Goal: Task Accomplishment & Management: Use online tool/utility

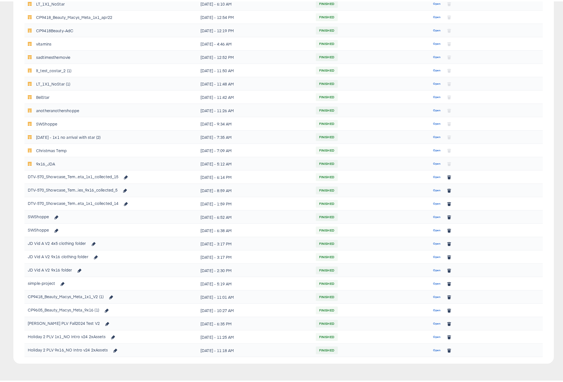
scroll to position [156, 0]
click at [433, 177] on span "Open" at bounding box center [436, 176] width 7 height 5
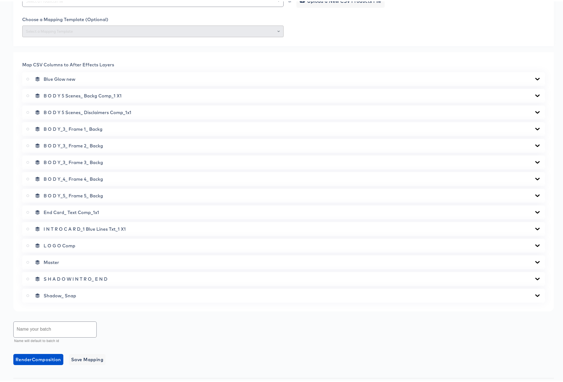
scroll to position [226, 0]
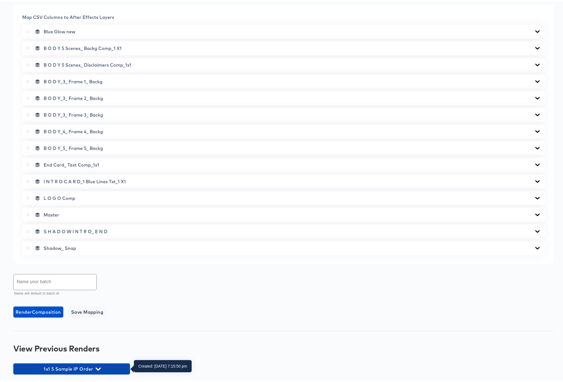
click at [99, 367] on icon "button" at bounding box center [98, 367] width 5 height 3
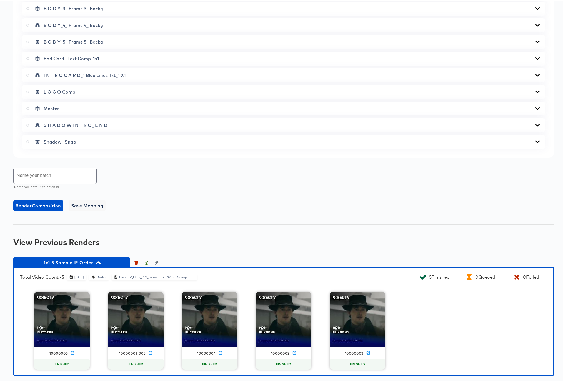
scroll to position [334, 0]
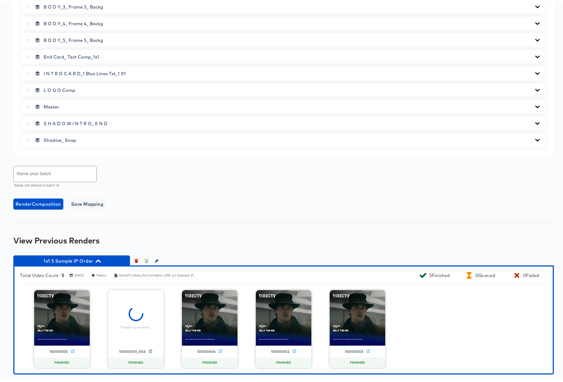
click at [149, 349] on icon at bounding box center [150, 350] width 3 height 3
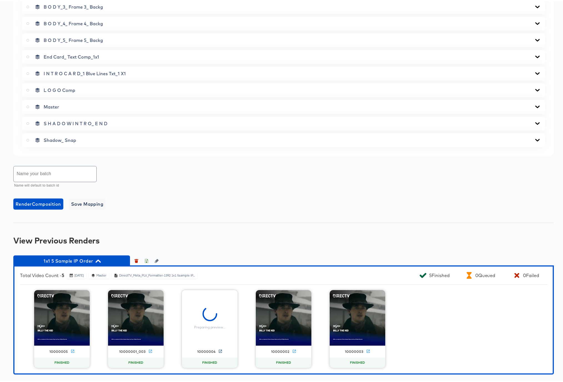
click at [219, 351] on icon at bounding box center [220, 350] width 3 height 3
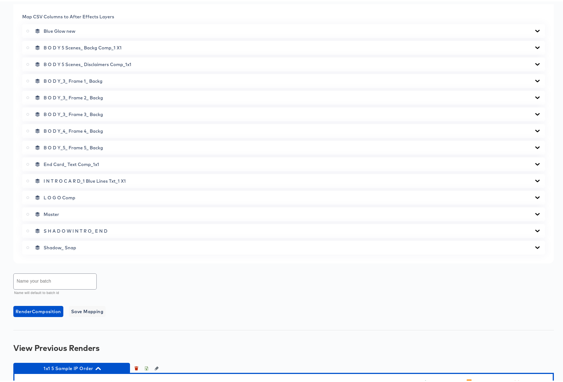
scroll to position [219, 0]
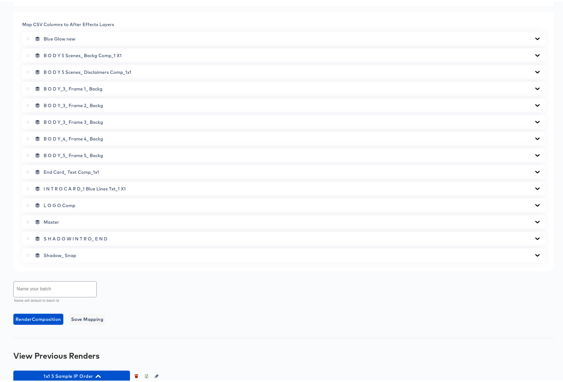
click at [534, 153] on icon at bounding box center [537, 154] width 7 height 4
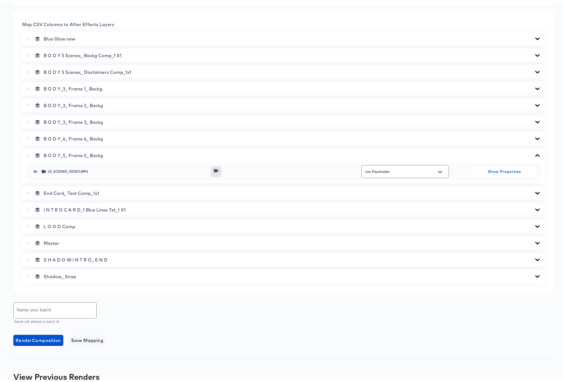
click at [535, 153] on icon at bounding box center [537, 154] width 4 height 2
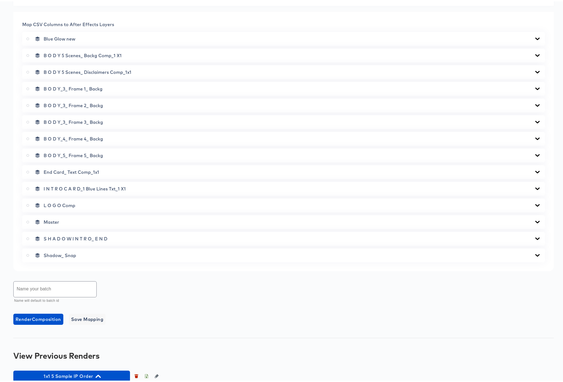
click at [535, 136] on icon at bounding box center [537, 137] width 4 height 2
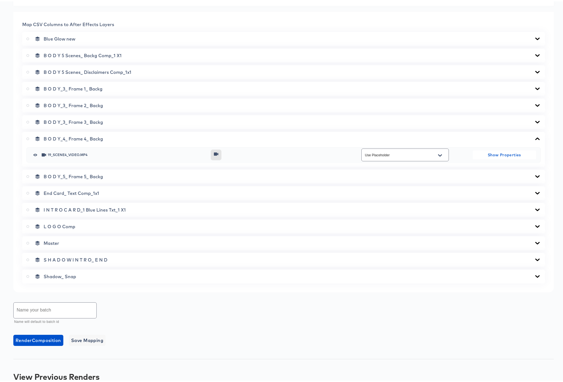
click at [534, 136] on icon at bounding box center [537, 137] width 7 height 4
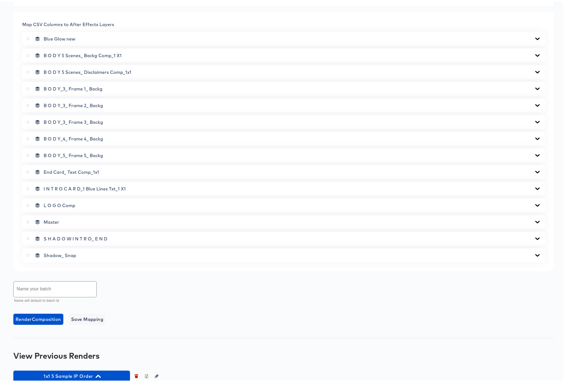
click at [534, 119] on icon at bounding box center [537, 121] width 7 height 4
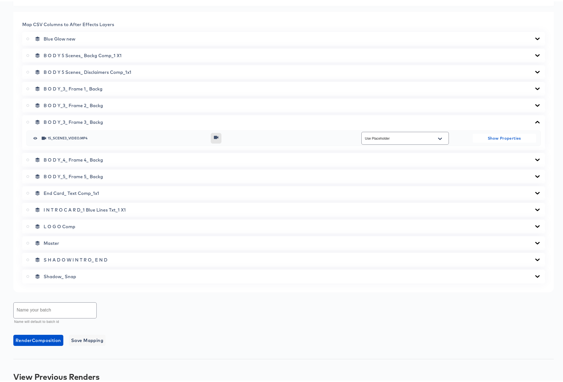
click at [534, 119] on icon at bounding box center [537, 121] width 7 height 4
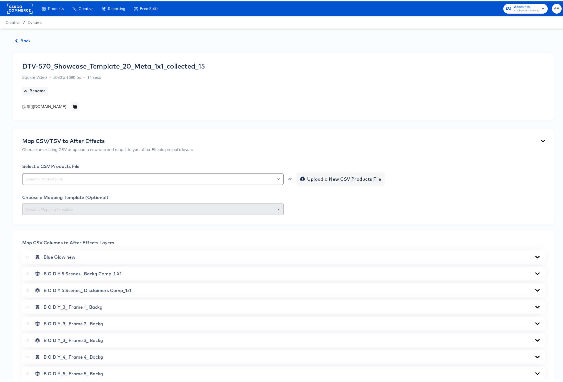
scroll to position [0, 0]
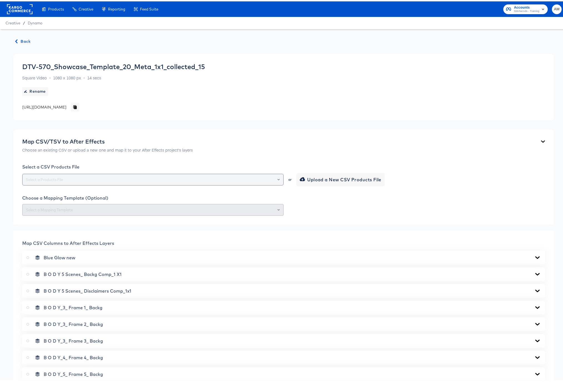
click at [102, 177] on input "text" at bounding box center [153, 178] width 256 height 6
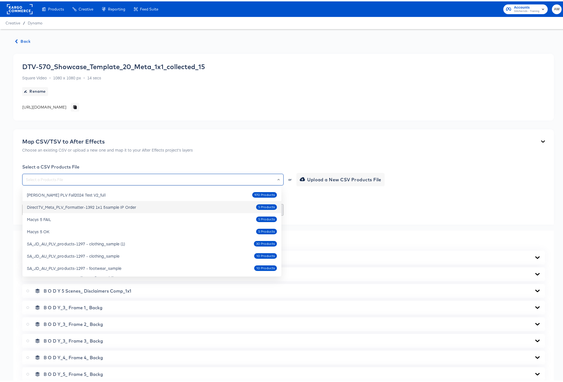
click at [112, 207] on div "DirectTV_Meta_PLV_Formatter-1392 1x1 5sample IP Order" at bounding box center [81, 206] width 109 height 6
type input "DirectTV_Meta_PLV_Formatter-1392 1x1 5sample IP Order"
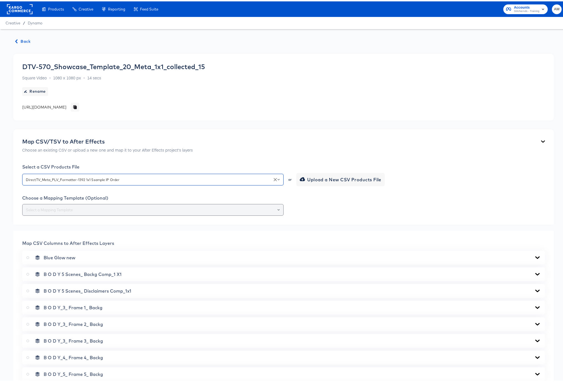
click at [123, 213] on div at bounding box center [152, 209] width 261 height 12
click at [277, 208] on icon "Open" at bounding box center [278, 208] width 2 height 2
click at [64, 225] on li "174-1x1 version 15" at bounding box center [151, 222] width 259 height 9
type input "174-1x1 version 15"
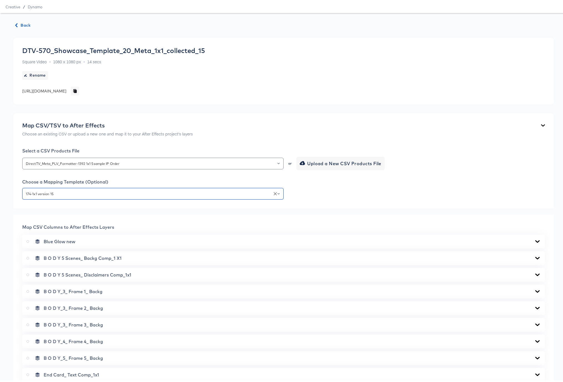
scroll to position [91, 0]
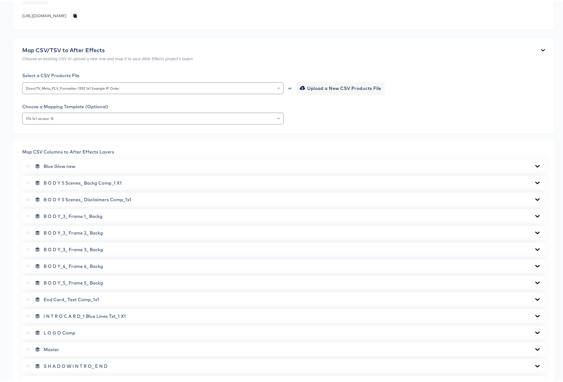
click at [534, 280] on icon at bounding box center [537, 281] width 7 height 4
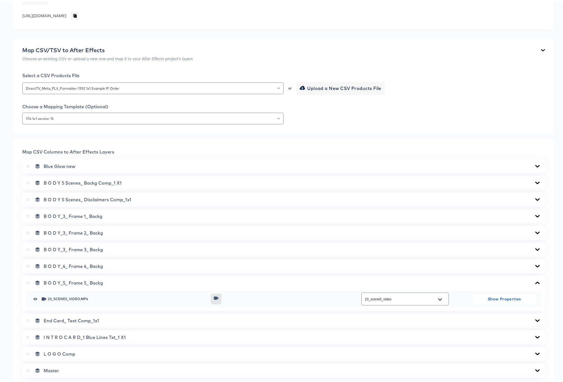
click at [534, 280] on icon at bounding box center [537, 281] width 7 height 4
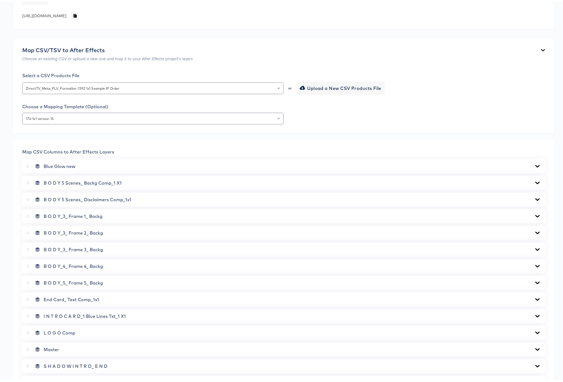
click at [535, 182] on icon at bounding box center [537, 181] width 4 height 2
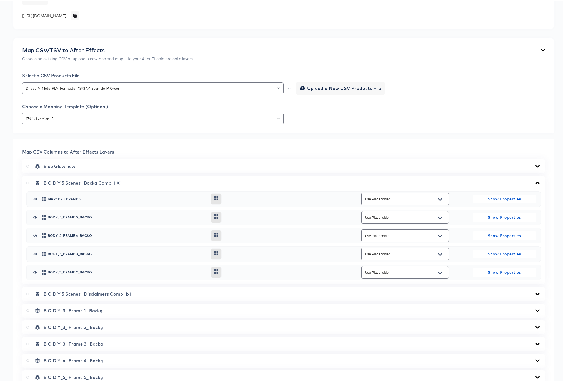
click at [534, 182] on icon at bounding box center [537, 181] width 7 height 4
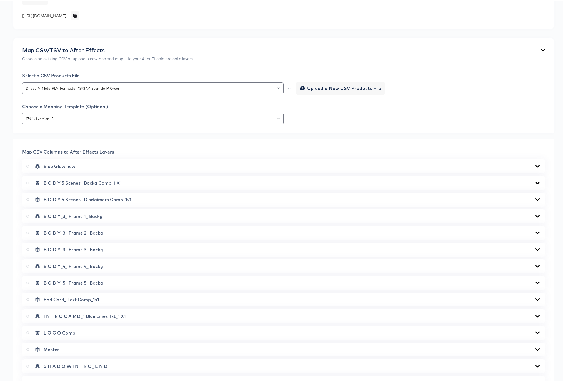
click at [534, 213] on icon at bounding box center [537, 215] width 7 height 4
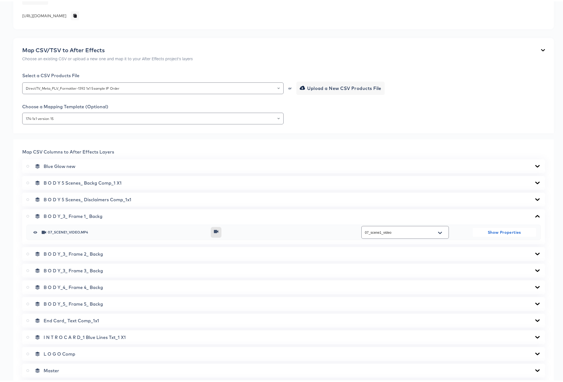
click at [535, 214] on icon at bounding box center [537, 215] width 4 height 2
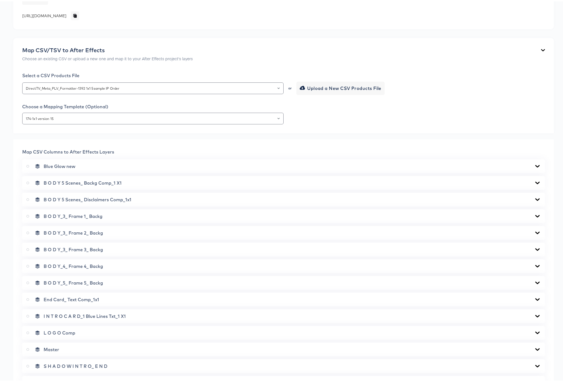
click at [534, 197] on icon at bounding box center [537, 198] width 7 height 4
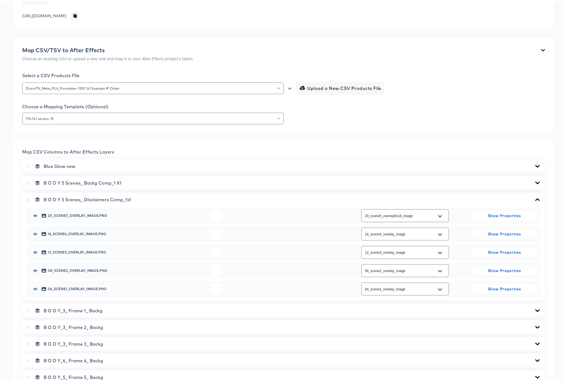
click at [405, 214] on input "20_scene5_overlay9x16_image" at bounding box center [401, 214] width 74 height 6
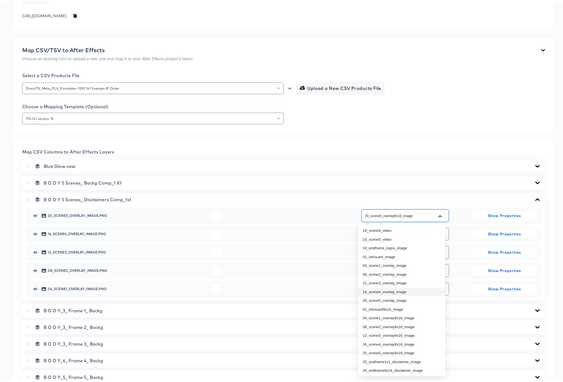
scroll to position [34, 0]
click at [397, 350] on li "20_scene5_overlay9x16_image" at bounding box center [401, 351] width 87 height 9
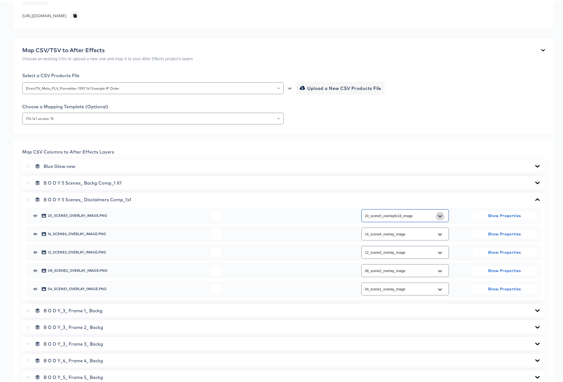
click at [439, 215] on button "Open" at bounding box center [440, 215] width 8 height 9
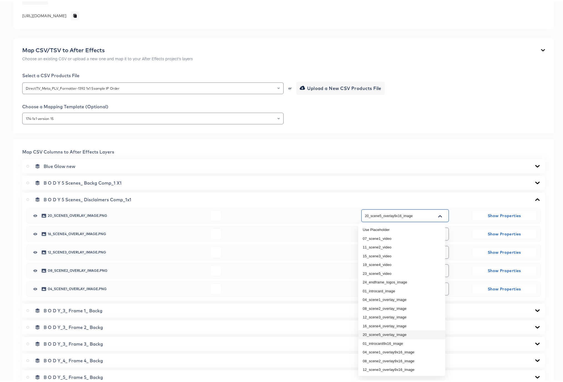
click at [404, 334] on li "20_scene5_overlay_image" at bounding box center [401, 333] width 87 height 9
type input "20_scene5_overlay_image"
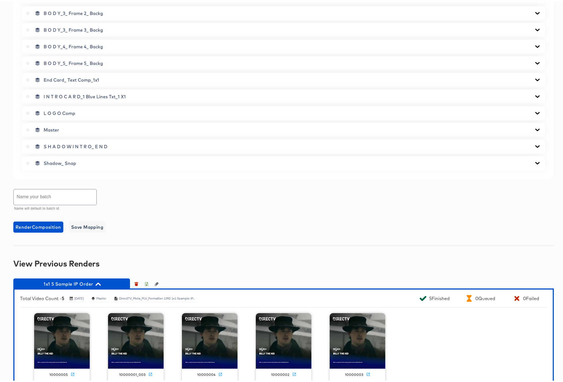
scroll to position [327, 0]
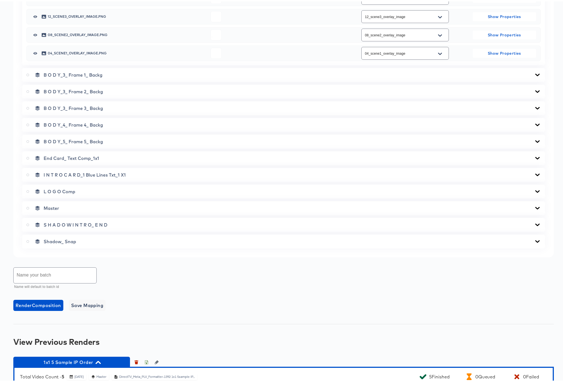
click at [535, 206] on icon at bounding box center [537, 207] width 4 height 2
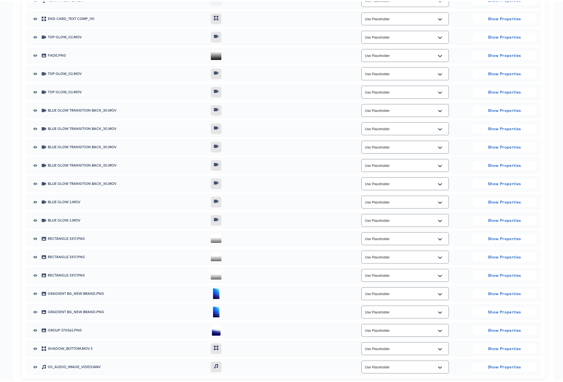
scroll to position [787, 0]
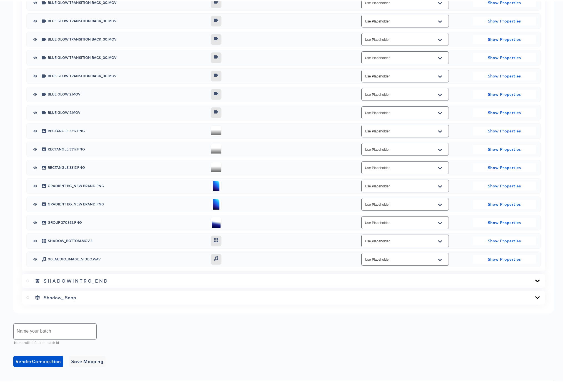
click at [438, 259] on icon "Open" at bounding box center [440, 258] width 4 height 2
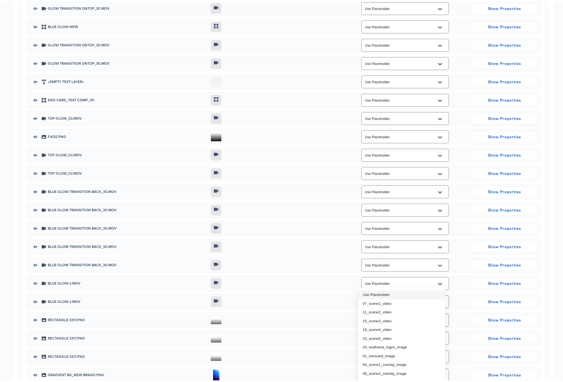
scroll to position [565, 0]
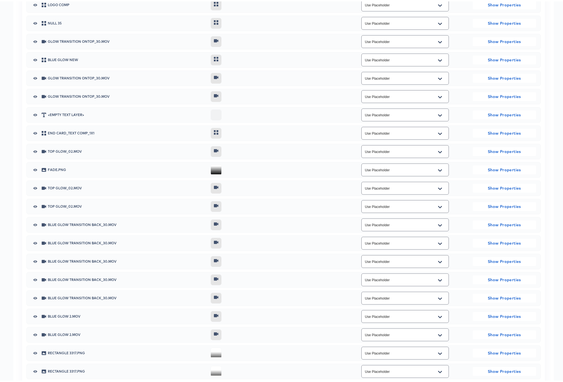
click at [458, 269] on div "Adjustment Layer 2 Use Placeholder Show Properties LOGO Comp Use Placeholder Sh…" at bounding box center [283, 233] width 514 height 511
click at [542, 247] on div "Map CSV Columns to After Effects Layers Blue Glow new B O D Y 5 Scenes_ Backg C…" at bounding box center [283, 99] width 541 height 870
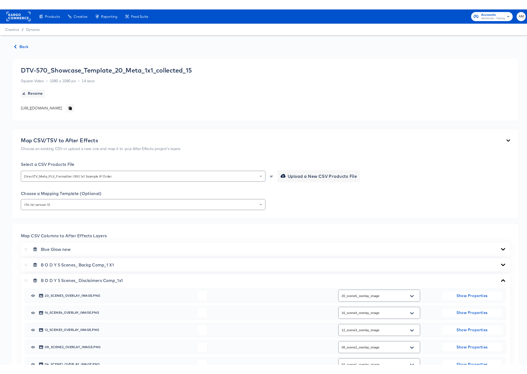
scroll to position [0, 0]
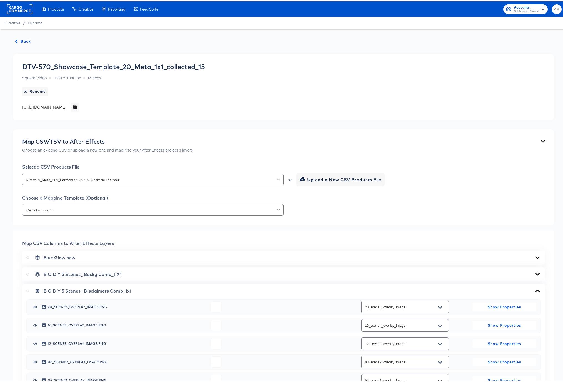
click at [22, 38] on span "Back" at bounding box center [23, 40] width 15 height 7
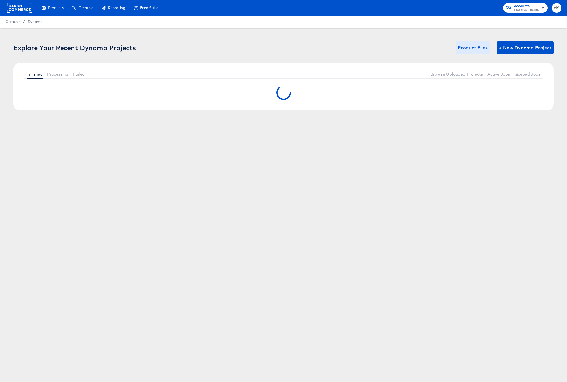
click at [468, 50] on span "Product Files" at bounding box center [473, 48] width 30 height 8
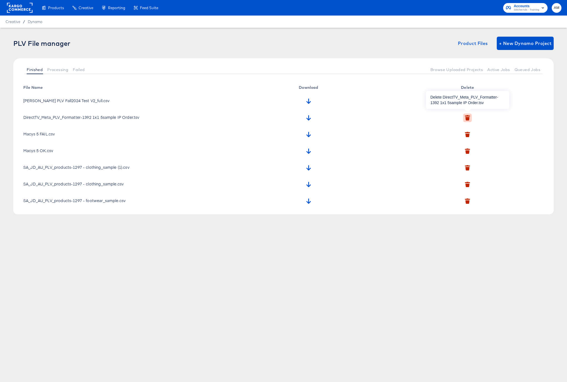
click at [467, 117] on icon "button" at bounding box center [468, 119] width 4 height 4
click at [460, 148] on icon "button" at bounding box center [461, 148] width 4 height 4
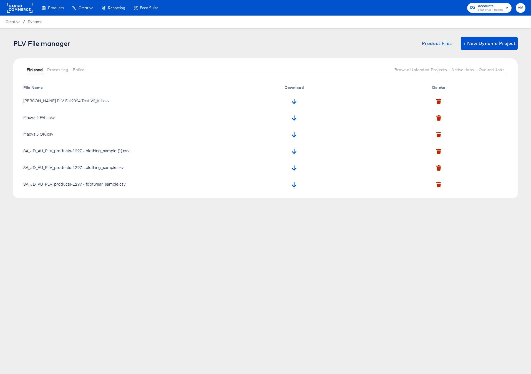
click at [32, 69] on span "Finished" at bounding box center [35, 69] width 16 height 4
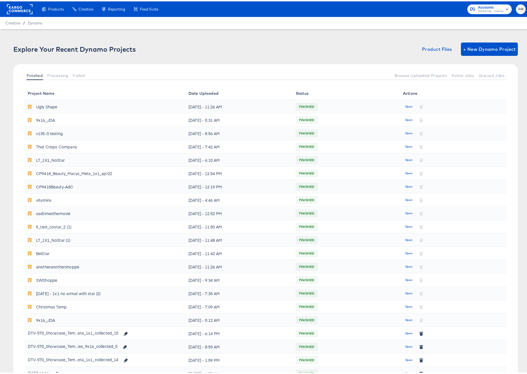
scroll to position [97, 0]
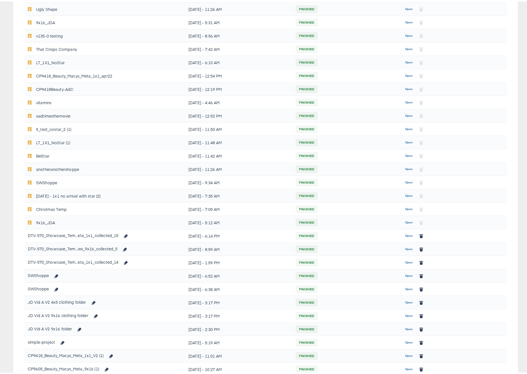
click at [406, 233] on span "Open" at bounding box center [408, 234] width 7 height 5
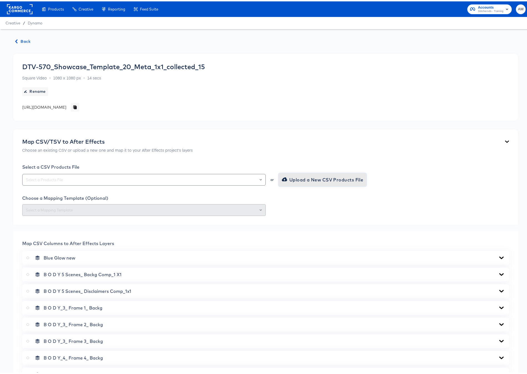
click at [291, 177] on span "Upload a New CSV Products File" at bounding box center [323, 178] width 81 height 8
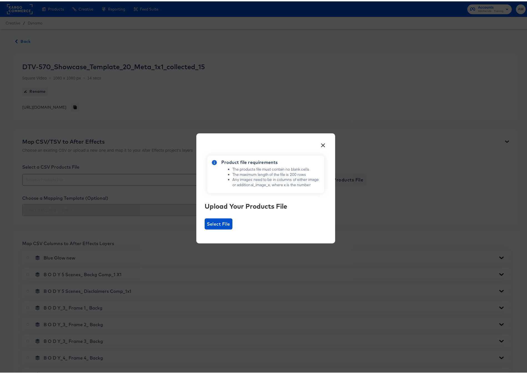
click at [204, 229] on div "× Product file requirements The products file must contain no blank cells The m…" at bounding box center [265, 187] width 139 height 110
click at [207, 224] on span "Select File" at bounding box center [218, 223] width 23 height 8
click at [205, 228] on input "Select File" at bounding box center [205, 228] width 0 height 0
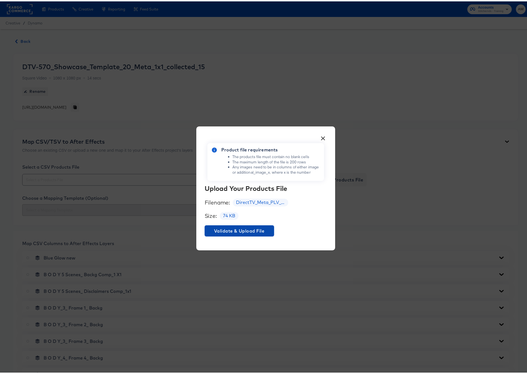
click at [241, 227] on span "Validate & Upload File" at bounding box center [239, 230] width 65 height 8
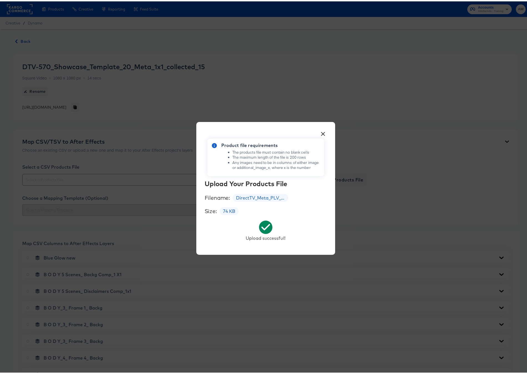
click at [321, 131] on button "×" at bounding box center [323, 131] width 10 height 10
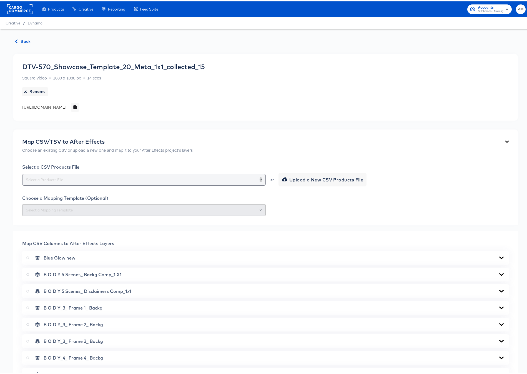
click at [260, 178] on icon "Open" at bounding box center [261, 178] width 2 height 2
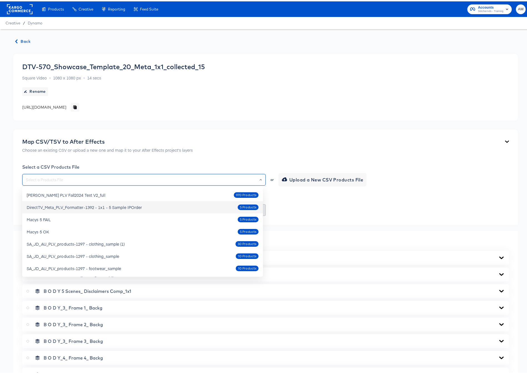
click at [99, 204] on div "DirectTV_Meta_PLV_Formatter-1392 - 1x1 - 5 Sample IPOrder" at bounding box center [84, 206] width 115 height 6
type input "DirectTV_Meta_PLV_Formatter-1392 - 1x1 - 5 Sample IPOrder"
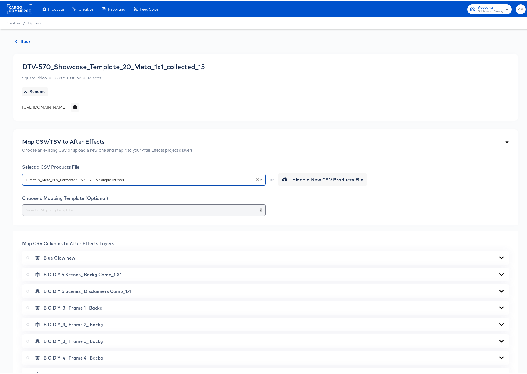
click at [260, 209] on icon "Open" at bounding box center [261, 208] width 2 height 2
click at [59, 223] on li "174-1x1 version 15" at bounding box center [142, 222] width 241 height 9
type input "174-1x1 version 15"
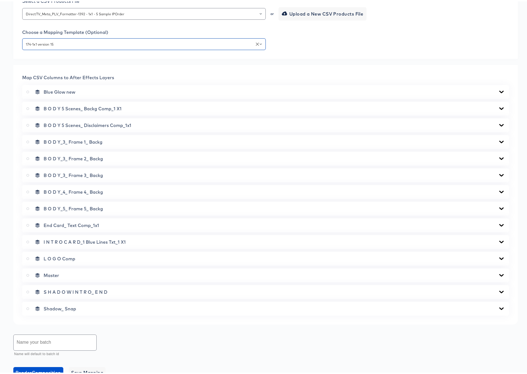
scroll to position [171, 0]
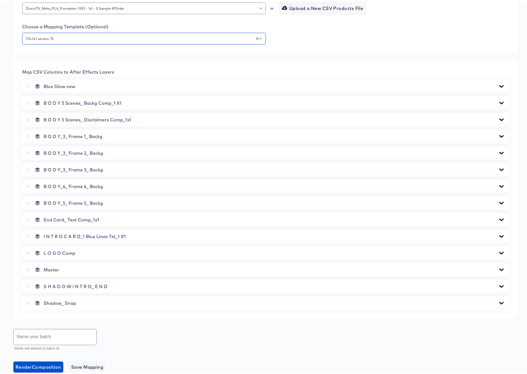
click at [499, 101] on icon at bounding box center [501, 101] width 4 height 2
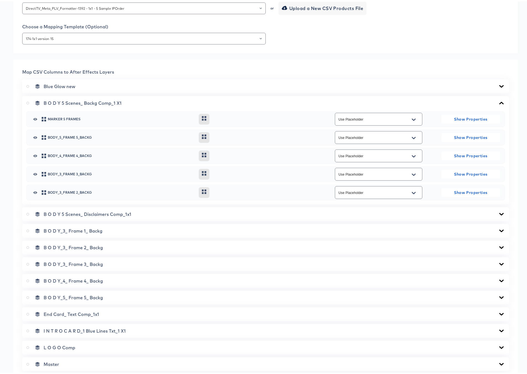
click at [499, 101] on icon at bounding box center [501, 101] width 4 height 2
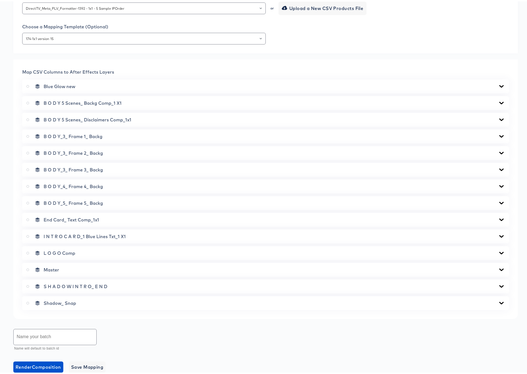
click at [499, 119] on icon at bounding box center [501, 118] width 4 height 2
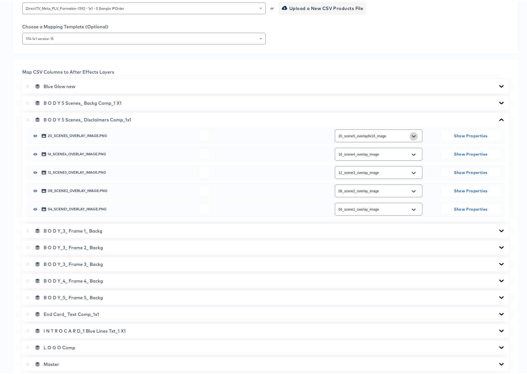
click at [412, 134] on icon "Open" at bounding box center [414, 135] width 4 height 4
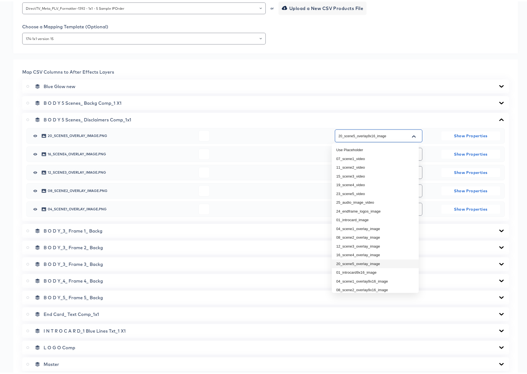
click at [378, 261] on li "20_scene5_overlay_image" at bounding box center [375, 262] width 87 height 9
type input "20_scene5_overlay_image"
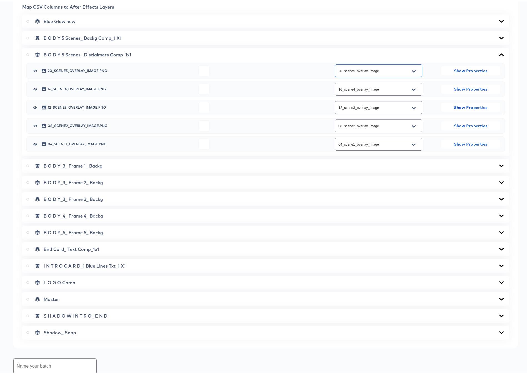
scroll to position [237, 0]
click at [499, 162] on icon at bounding box center [501, 163] width 7 height 4
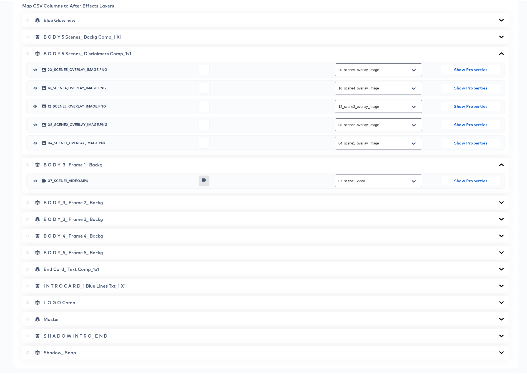
click at [497, 198] on div "B O D Y_3_ Frame 2_ Backg" at bounding box center [265, 201] width 487 height 14
click at [498, 199] on icon at bounding box center [501, 201] width 7 height 4
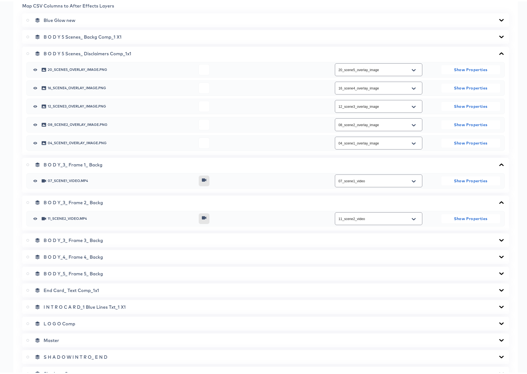
click at [499, 238] on icon at bounding box center [501, 238] width 4 height 2
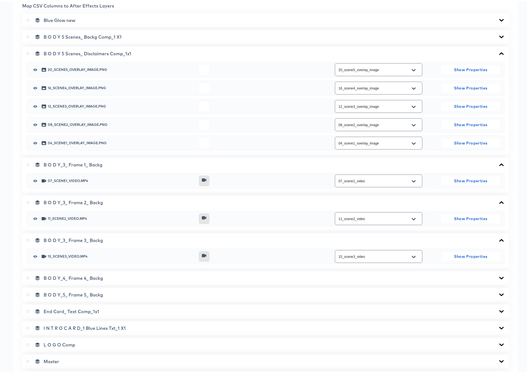
scroll to position [324, 0]
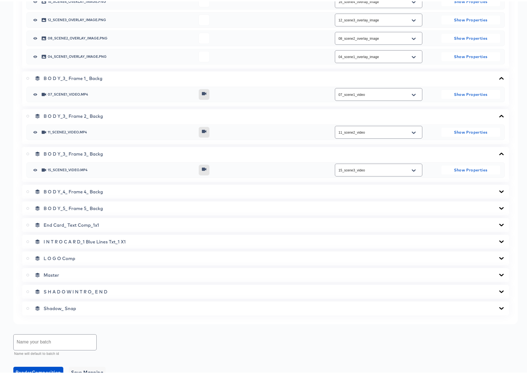
click at [498, 189] on icon at bounding box center [501, 190] width 7 height 4
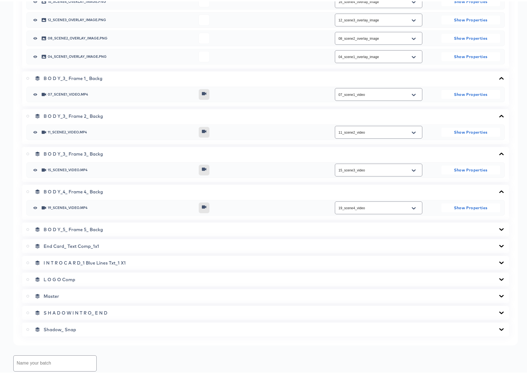
click at [499, 227] on icon at bounding box center [501, 228] width 4 height 2
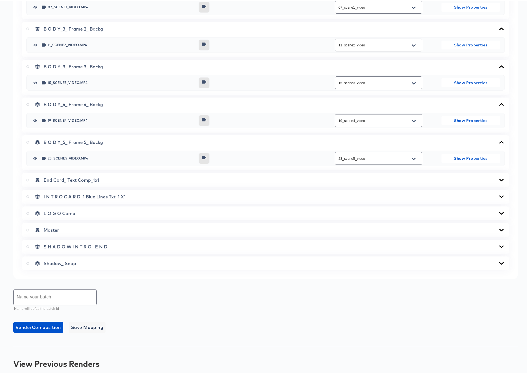
scroll to position [415, 0]
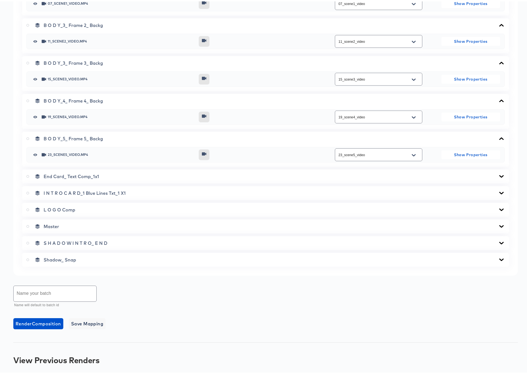
click at [499, 174] on icon at bounding box center [501, 175] width 4 height 2
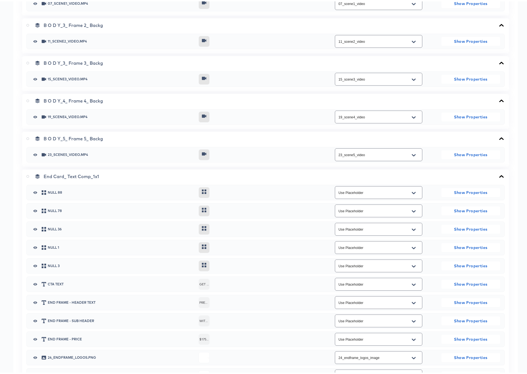
click at [499, 174] on icon at bounding box center [501, 175] width 4 height 2
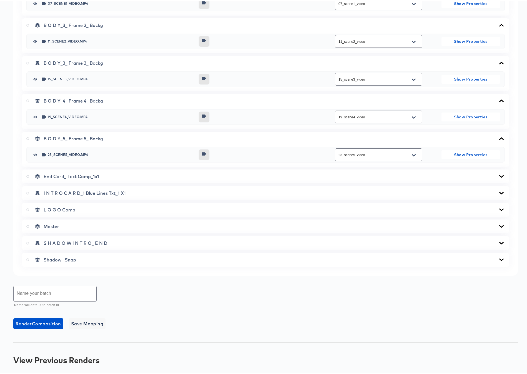
click at [498, 190] on icon at bounding box center [501, 191] width 7 height 4
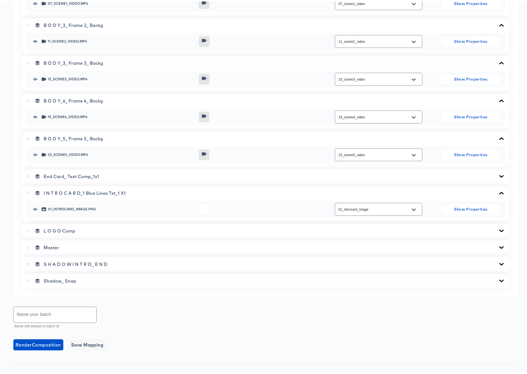
click at [499, 229] on icon at bounding box center [501, 229] width 4 height 2
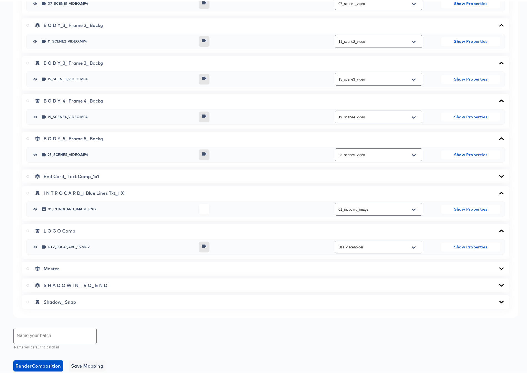
click at [499, 229] on icon at bounding box center [501, 229] width 4 height 2
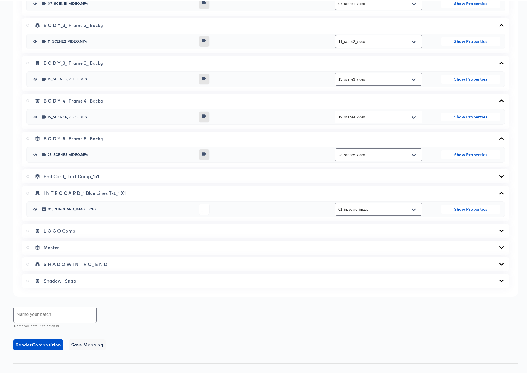
click at [499, 246] on icon at bounding box center [501, 246] width 4 height 2
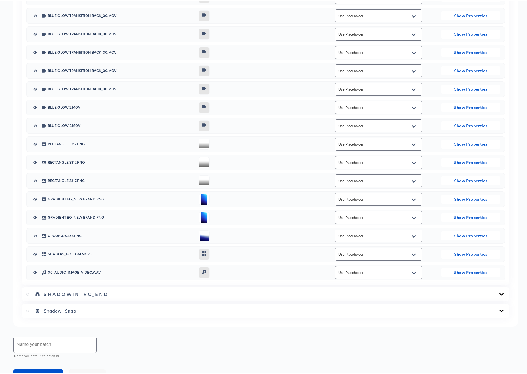
scroll to position [972, 0]
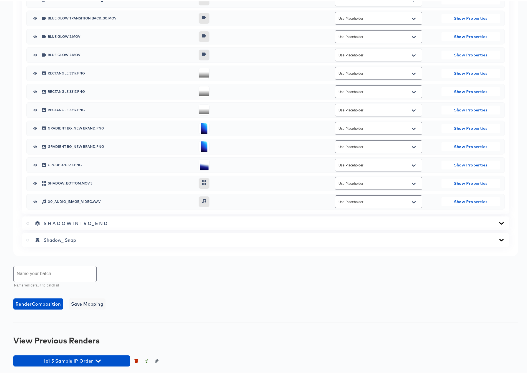
click at [412, 200] on icon "Open" at bounding box center [414, 201] width 4 height 4
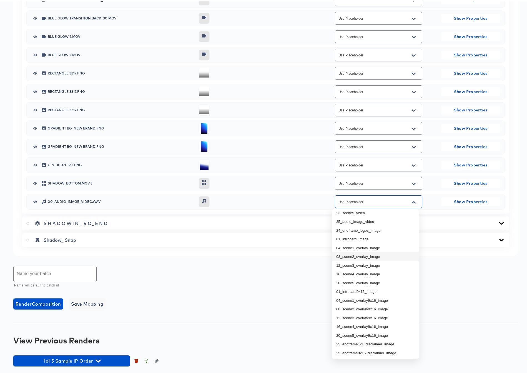
scroll to position [47, 0]
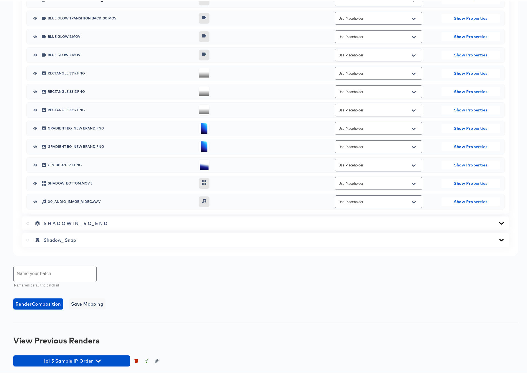
click at [498, 221] on icon at bounding box center [501, 222] width 7 height 4
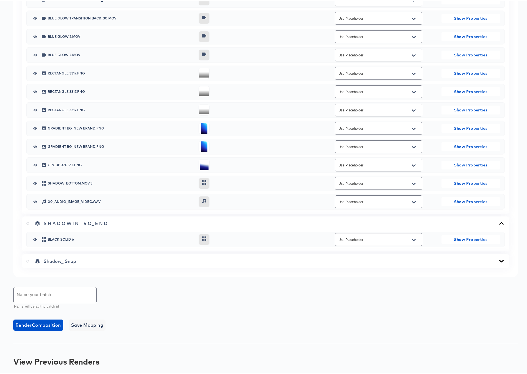
click at [499, 221] on icon at bounding box center [501, 222] width 4 height 2
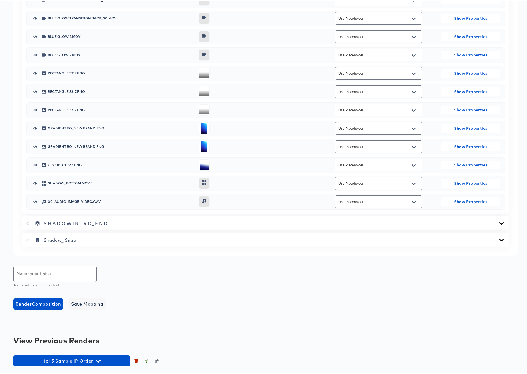
click at [499, 239] on icon at bounding box center [501, 238] width 4 height 2
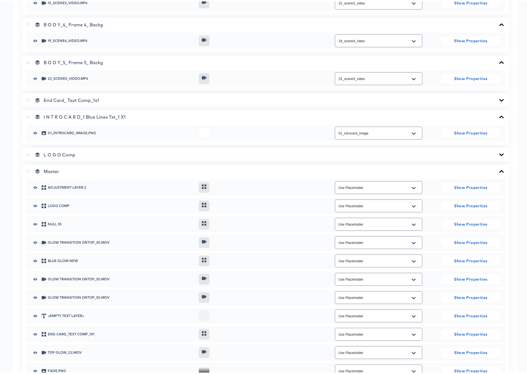
scroll to position [460, 0]
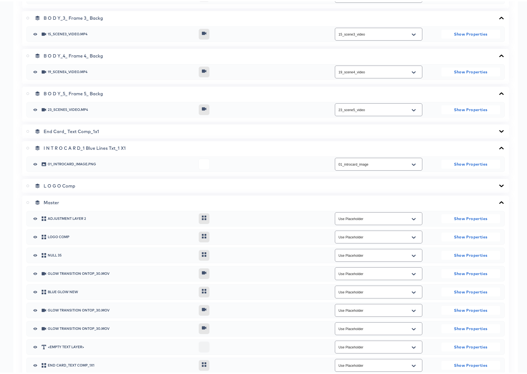
click at [499, 185] on icon at bounding box center [501, 184] width 4 height 2
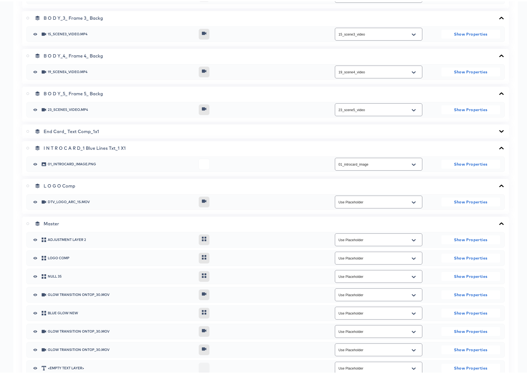
click at [498, 185] on icon at bounding box center [501, 184] width 7 height 4
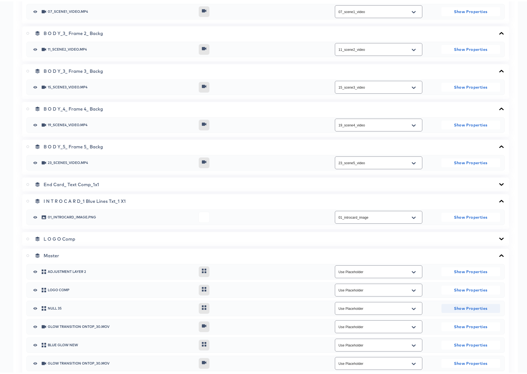
scroll to position [404, 0]
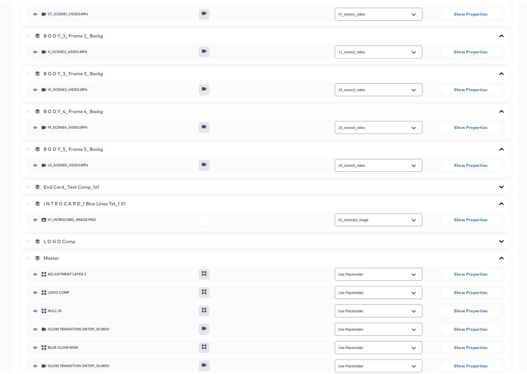
click at [499, 185] on icon at bounding box center [501, 185] width 7 height 4
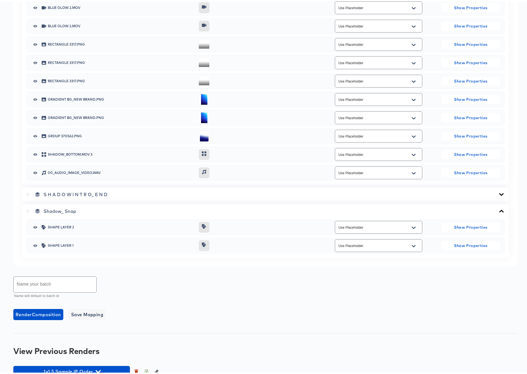
scroll to position [1234, 0]
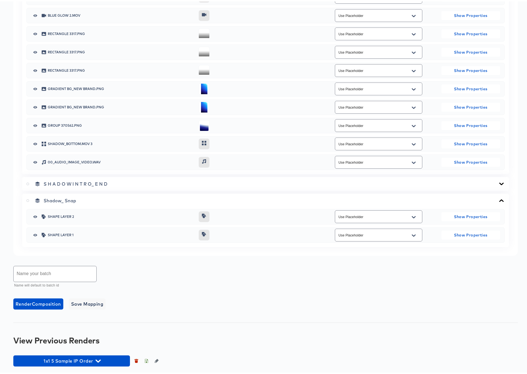
click at [34, 276] on input "text" at bounding box center [55, 273] width 83 height 16
type input "1x1 Sample 5 IP Order"
click at [137, 360] on icon "button" at bounding box center [136, 360] width 3 height 2
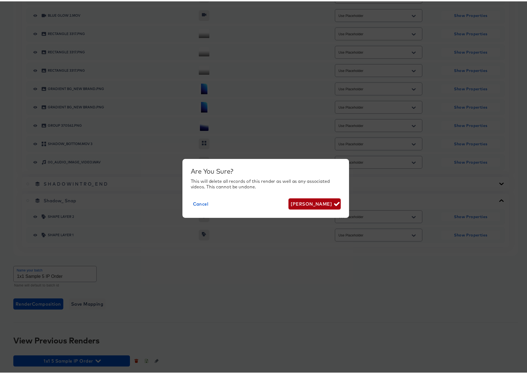
click at [316, 204] on span "Delete Render" at bounding box center [314, 203] width 47 height 8
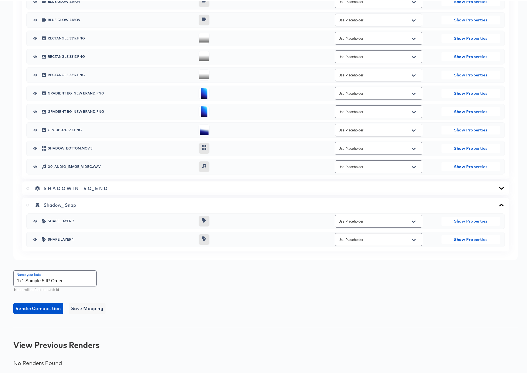
scroll to position [1229, 0]
click at [81, 306] on span "Save Mapping" at bounding box center [87, 307] width 32 height 8
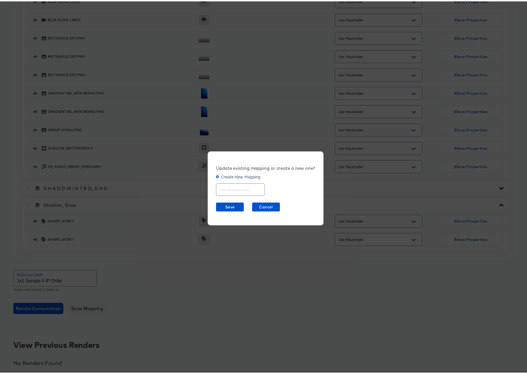
click at [240, 176] on span "Create New Mapping" at bounding box center [240, 175] width 39 height 6
click at [0, 0] on input "Create New Mapping" at bounding box center [0, 0] width 0 height 0
click at [216, 175] on icon at bounding box center [217, 175] width 3 height 3
click at [0, 0] on input "Create New Mapping" at bounding box center [0, 0] width 0 height 0
click at [216, 175] on icon at bounding box center [217, 175] width 3 height 3
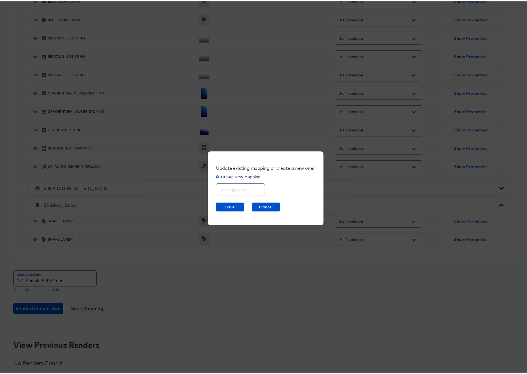
click at [0, 0] on input "Create New Mapping" at bounding box center [0, 0] width 0 height 0
click at [220, 188] on input "text" at bounding box center [240, 186] width 48 height 12
click at [254, 204] on span "Cancel" at bounding box center [265, 205] width 23 height 7
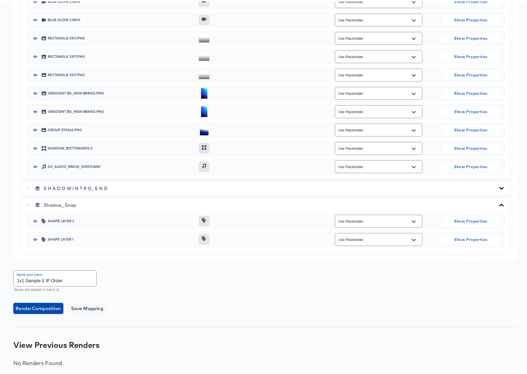
click at [29, 307] on span "Render Composition" at bounding box center [39, 307] width 46 height 8
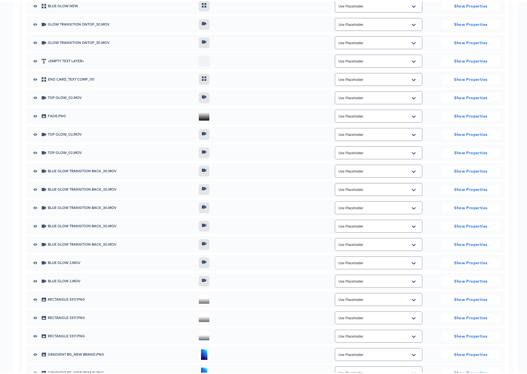
scroll to position [773, 0]
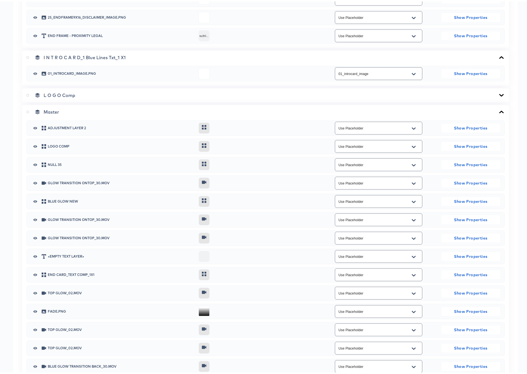
click at [27, 111] on icon at bounding box center [27, 110] width 3 height 3
click at [0, 0] on input "radio" at bounding box center [0, 0] width 0 height 0
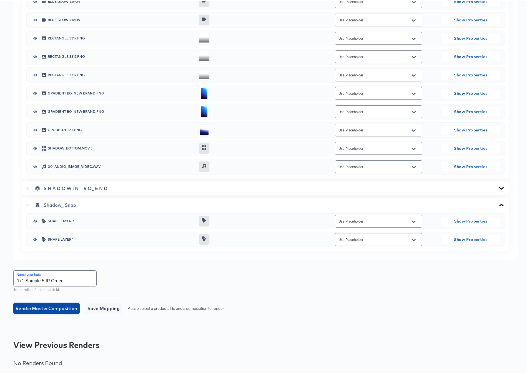
click at [46, 307] on span "Render Master Composition" at bounding box center [47, 307] width 62 height 8
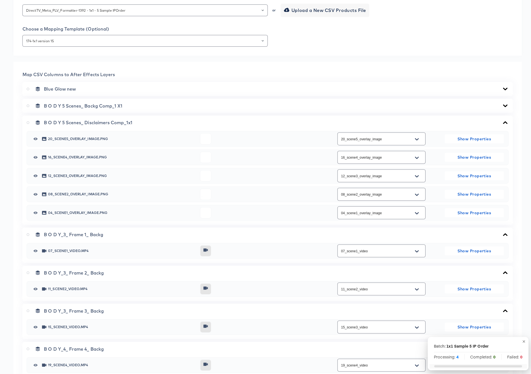
scroll to position [0, 0]
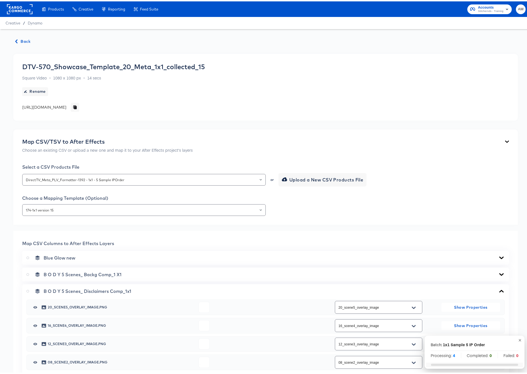
click at [17, 40] on icon "button" at bounding box center [16, 40] width 4 height 4
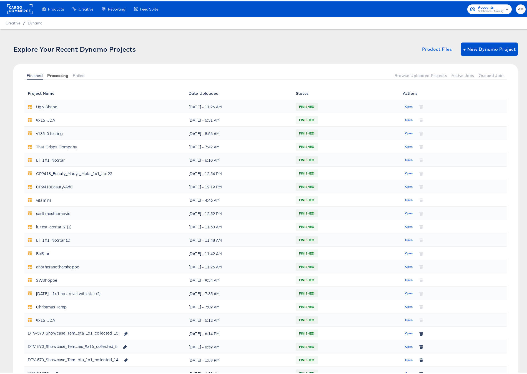
click at [55, 75] on span "Processing" at bounding box center [57, 74] width 21 height 4
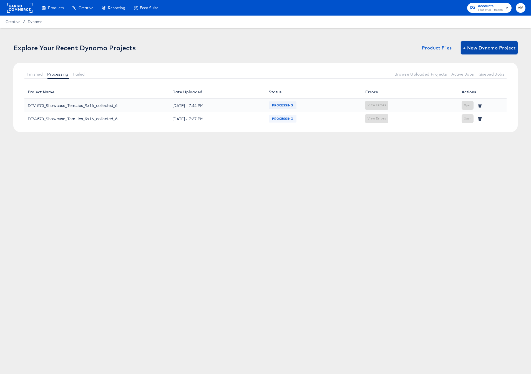
click at [489, 50] on span "+ New Dynamo Project" at bounding box center [489, 48] width 52 height 8
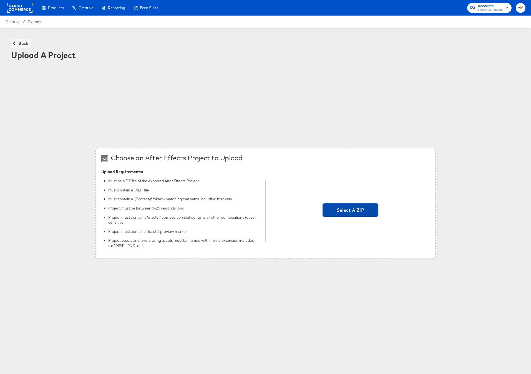
click at [334, 211] on span "Select A ZIP" at bounding box center [350, 210] width 51 height 8
click at [351, 211] on input "Select A ZIP" at bounding box center [351, 211] width 0 height 0
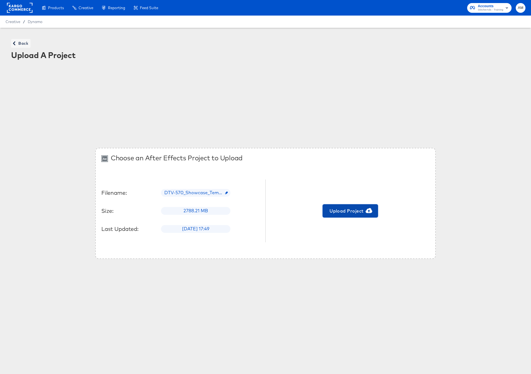
click at [345, 212] on span "Upload Project" at bounding box center [350, 211] width 51 height 8
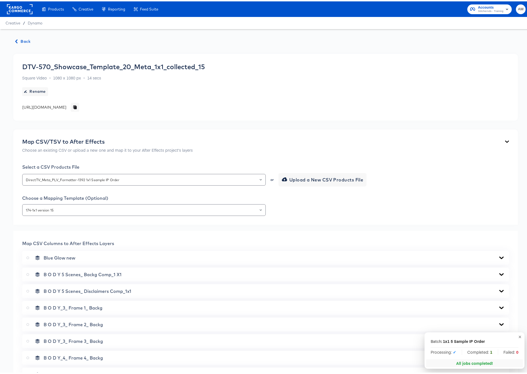
click at [24, 41] on span "Back" at bounding box center [23, 40] width 15 height 7
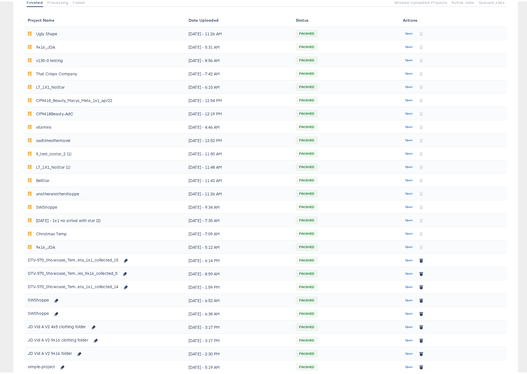
scroll to position [163, 0]
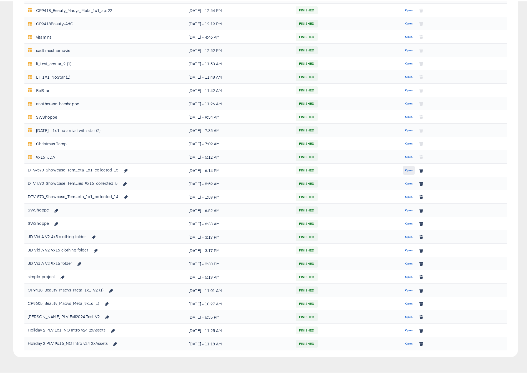
click at [407, 169] on span "Open" at bounding box center [408, 168] width 7 height 5
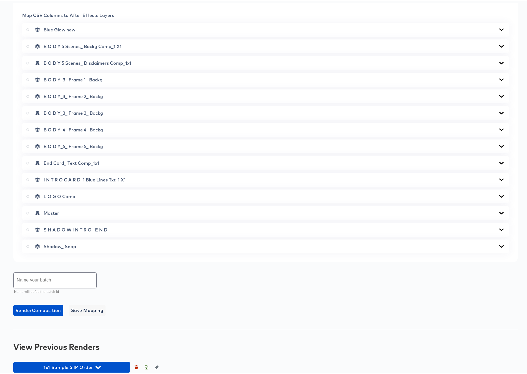
scroll to position [234, 0]
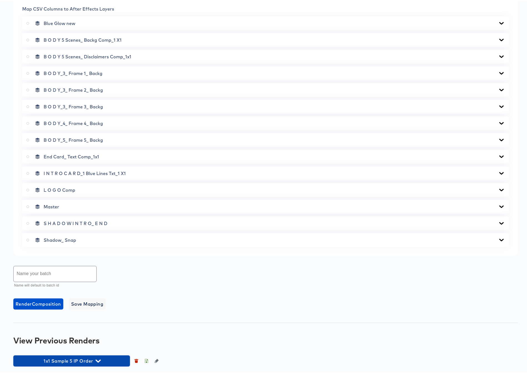
click at [99, 358] on icon "button" at bounding box center [98, 359] width 5 height 5
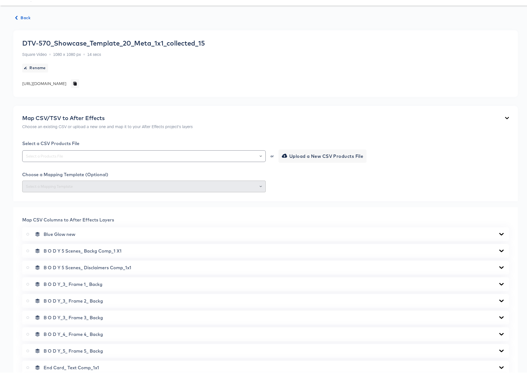
scroll to position [0, 0]
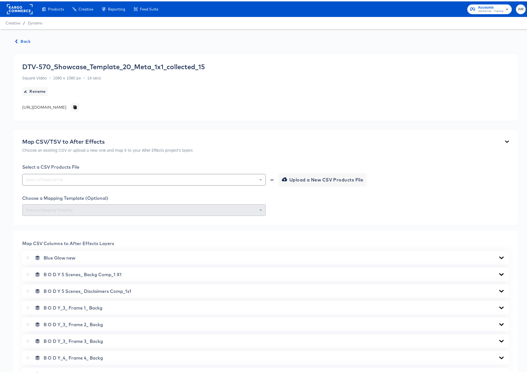
click at [23, 38] on span "Back" at bounding box center [23, 40] width 15 height 7
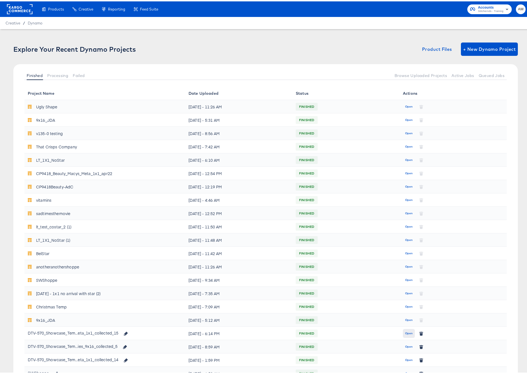
click at [407, 331] on span "Open" at bounding box center [408, 331] width 7 height 5
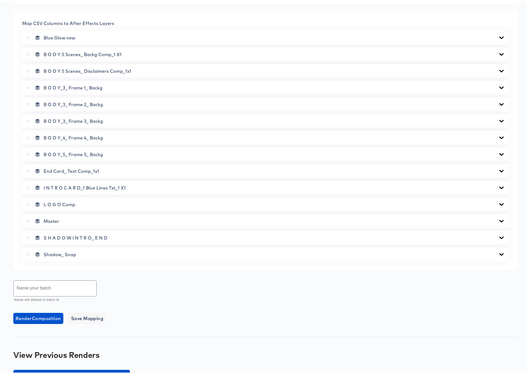
scroll to position [234, 0]
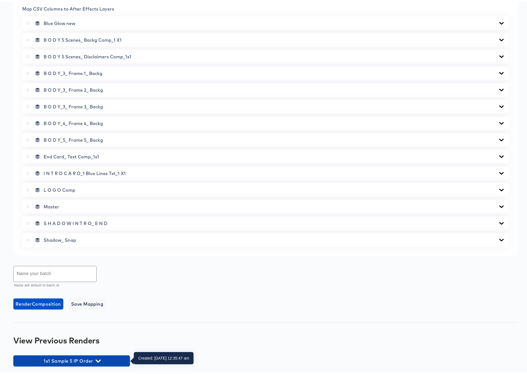
click at [98, 358] on icon "button" at bounding box center [98, 359] width 5 height 5
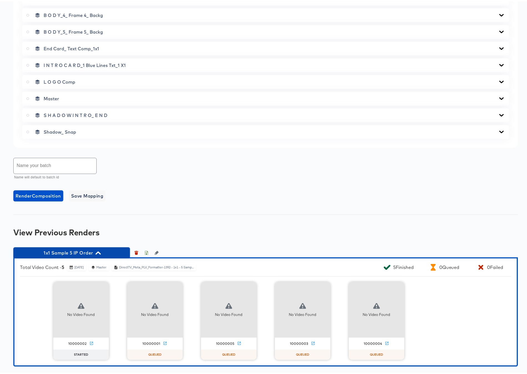
click at [99, 251] on icon "button" at bounding box center [98, 251] width 5 height 3
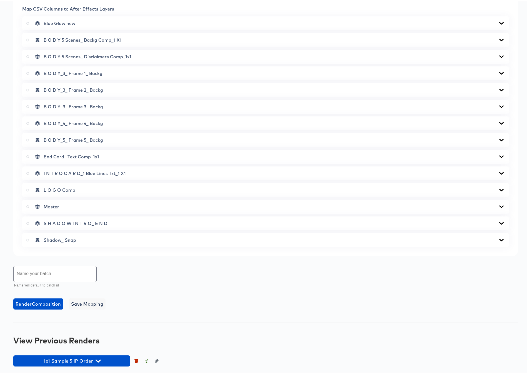
scroll to position [234, 0]
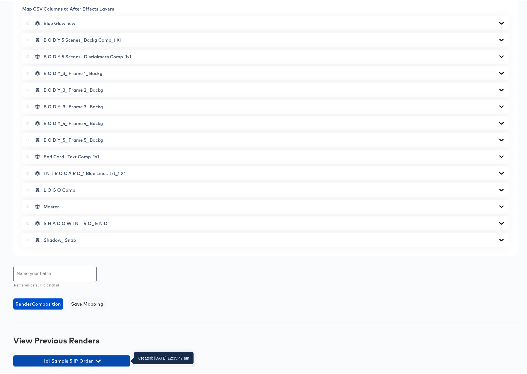
click at [98, 359] on icon "button" at bounding box center [98, 359] width 5 height 5
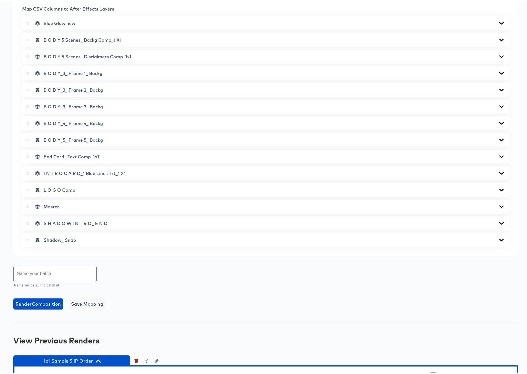
scroll to position [342, 0]
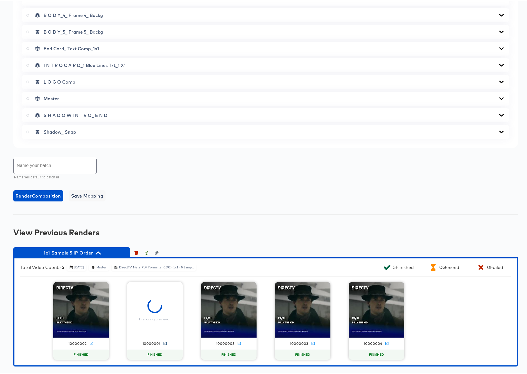
click at [163, 342] on icon at bounding box center [165, 342] width 4 height 4
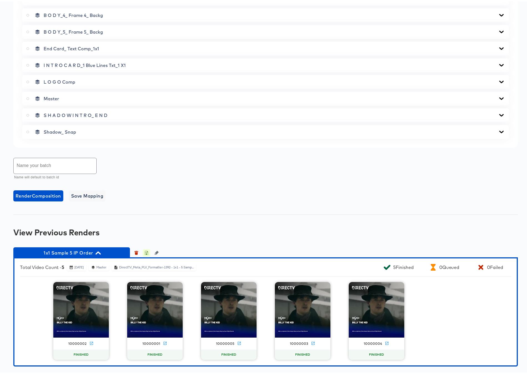
click at [146, 253] on icon "button" at bounding box center [146, 251] width 4 height 4
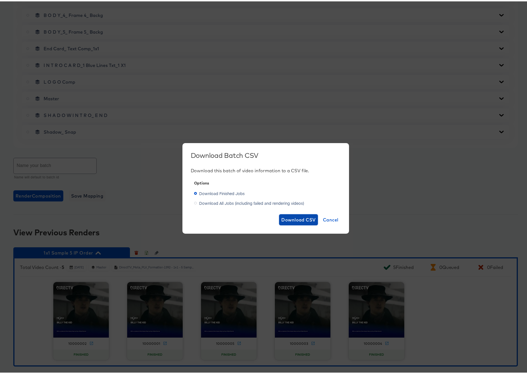
click at [294, 216] on span "Download CSV" at bounding box center [298, 218] width 34 height 8
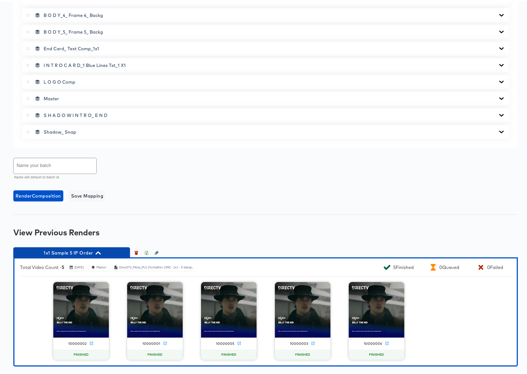
click at [98, 251] on icon "button" at bounding box center [98, 251] width 5 height 3
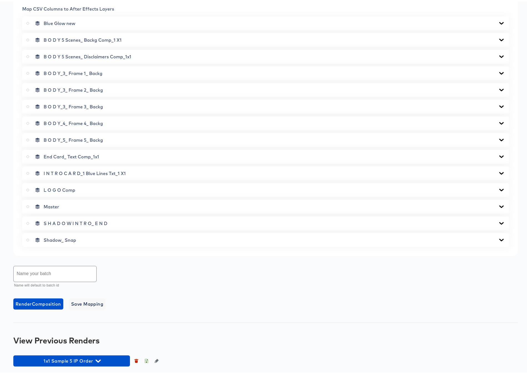
scroll to position [234, 0]
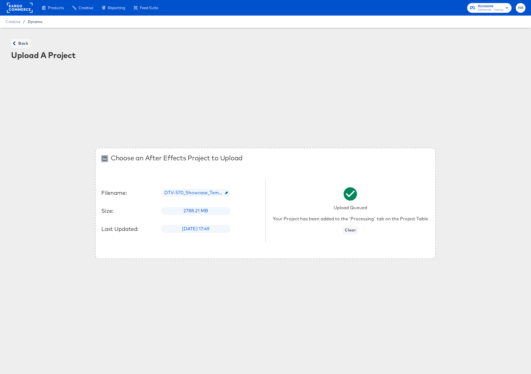
click at [38, 22] on span "Dynamo" at bounding box center [35, 21] width 15 height 4
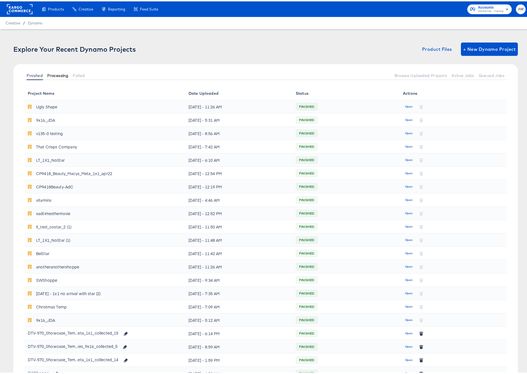
click at [61, 74] on span "Processing" at bounding box center [57, 74] width 21 height 4
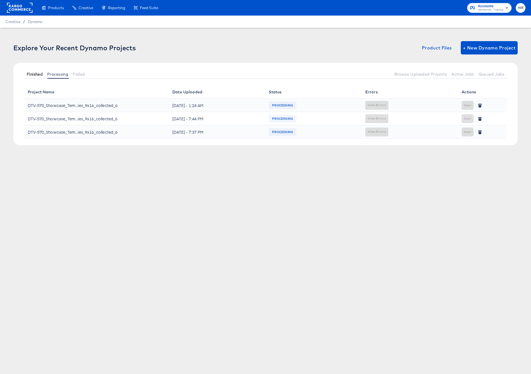
click at [31, 76] on button "Finished" at bounding box center [34, 73] width 21 height 9
